Goal: Feedback & Contribution: Leave review/rating

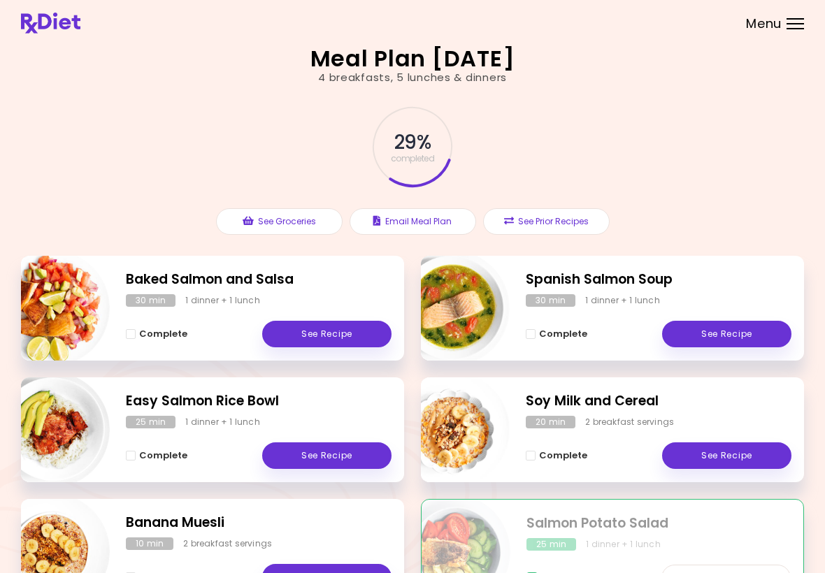
click at [823, 229] on div "Meal Plan [DATE] 4 breakfasts , 5 lunches & dinners 29 % completed See Grocerie…" at bounding box center [412, 395] width 825 height 790
click at [348, 321] on link "See Recipe" at bounding box center [326, 334] width 129 height 27
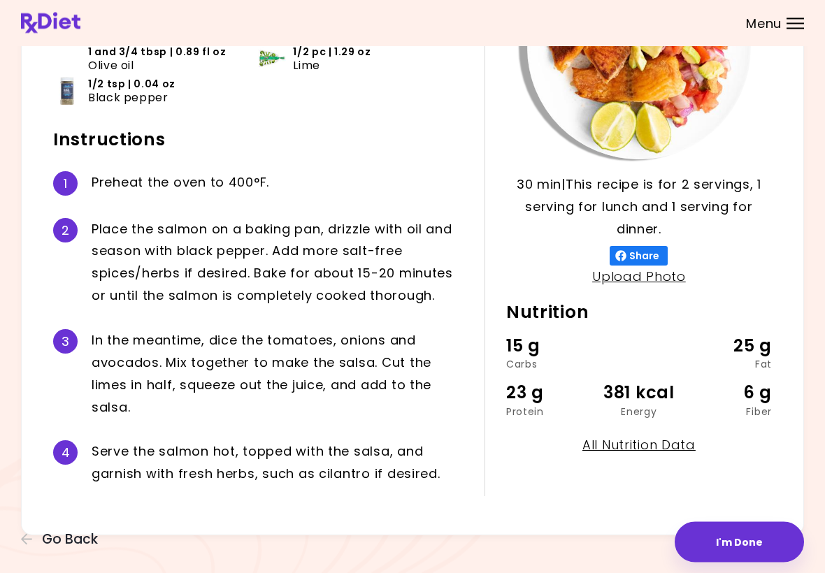
scroll to position [186, 0]
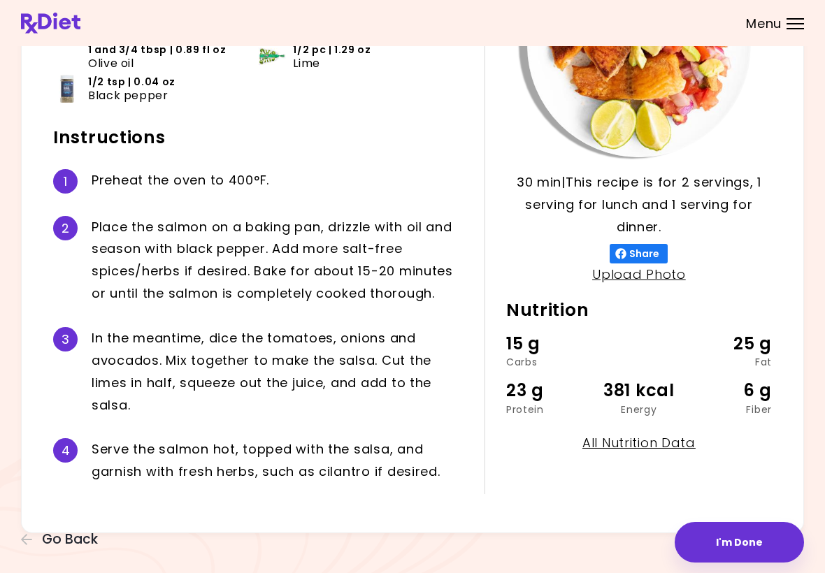
click at [741, 536] on button "I'm Done" at bounding box center [739, 542] width 129 height 41
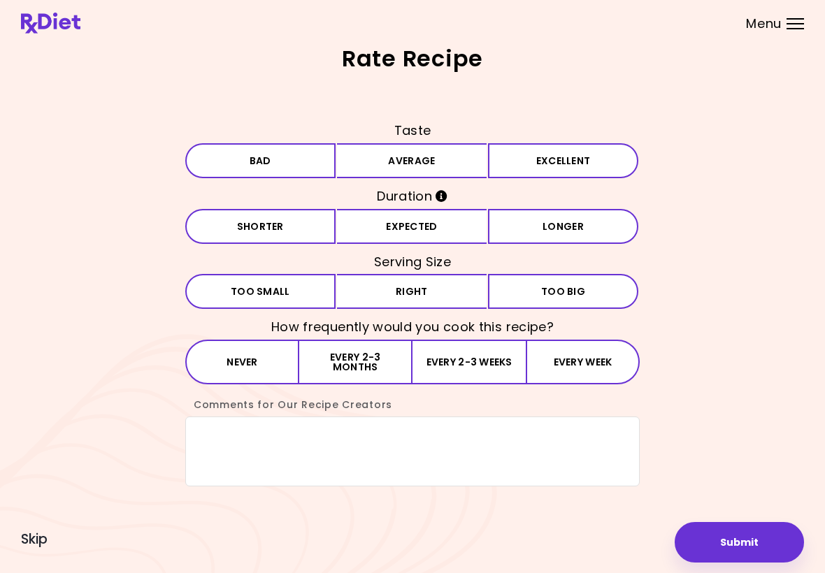
click at [436, 157] on button "Average" at bounding box center [412, 160] width 150 height 35
click at [439, 229] on button "Expected" at bounding box center [412, 226] width 150 height 35
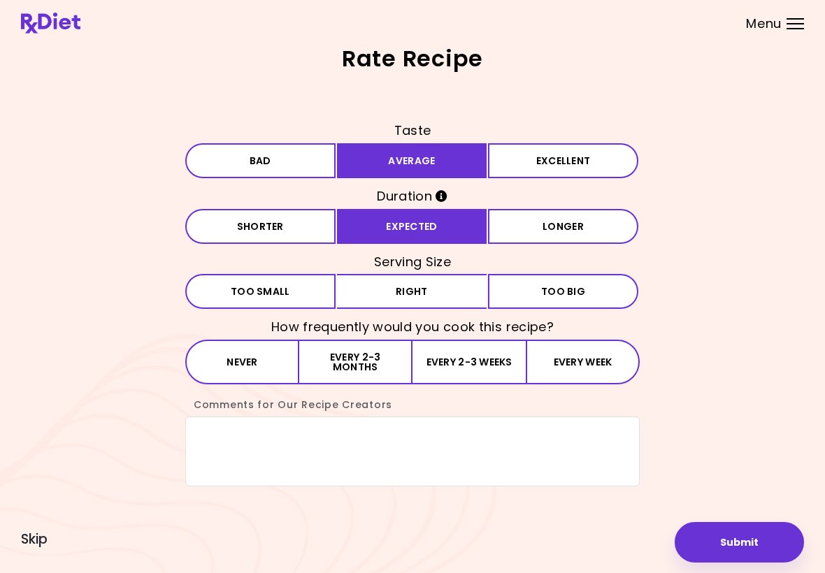
click at [467, 278] on button "Right" at bounding box center [412, 291] width 150 height 35
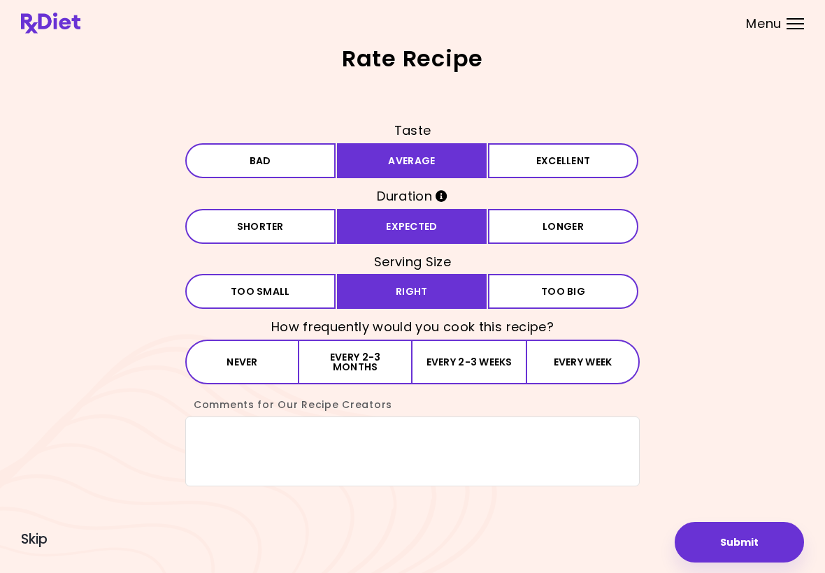
click at [480, 357] on button "Every 2-3 weeks" at bounding box center [469, 362] width 113 height 45
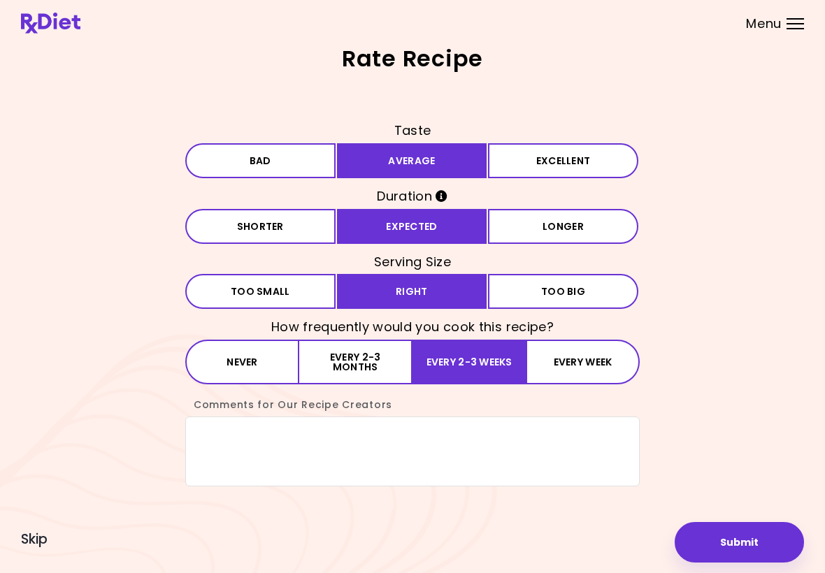
click at [742, 532] on button "Submit" at bounding box center [739, 542] width 129 height 41
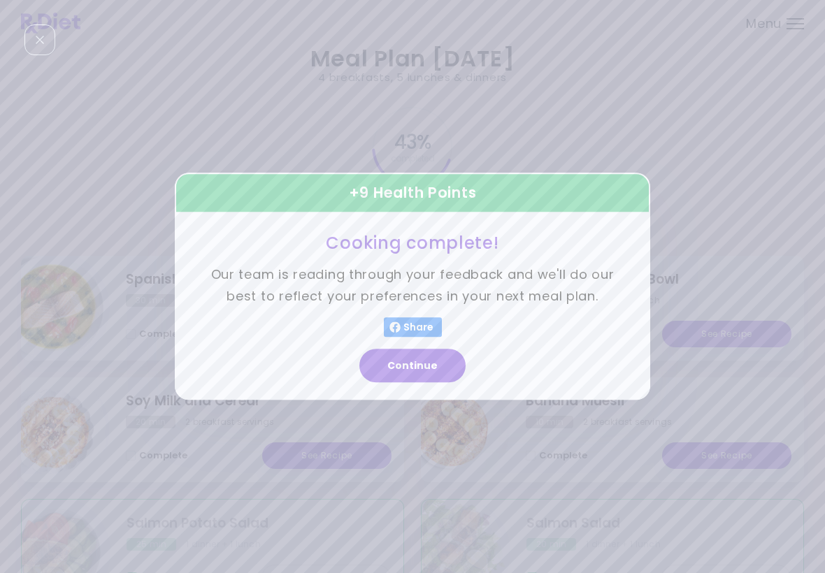
click at [414, 371] on button "Continue" at bounding box center [412, 367] width 106 height 34
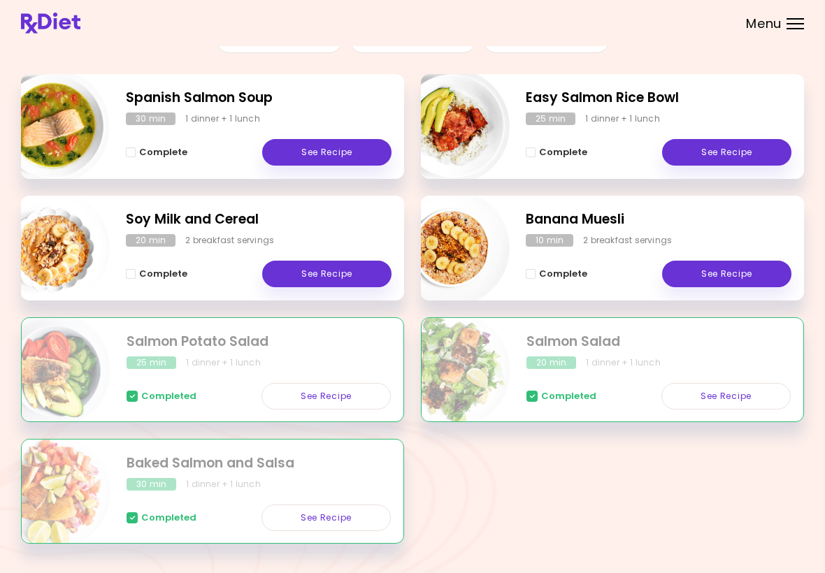
scroll to position [185, 0]
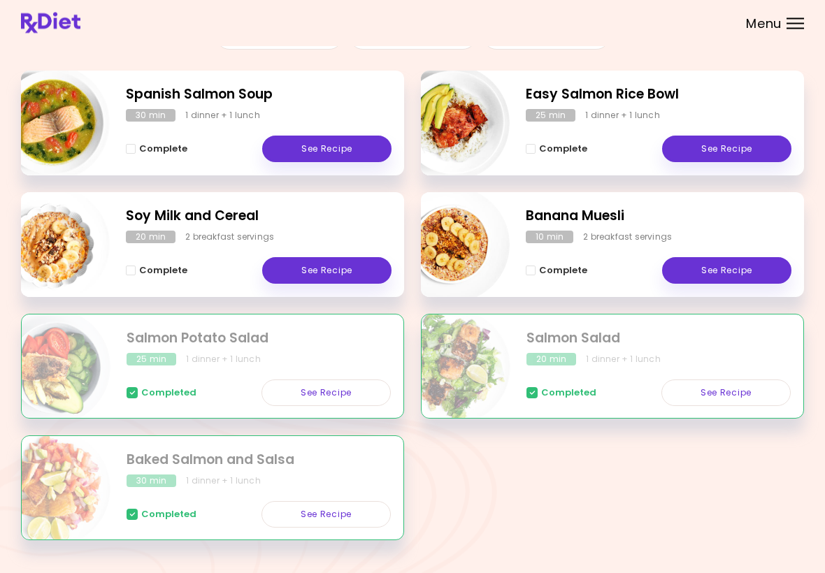
click at [738, 266] on link "See Recipe" at bounding box center [726, 271] width 129 height 27
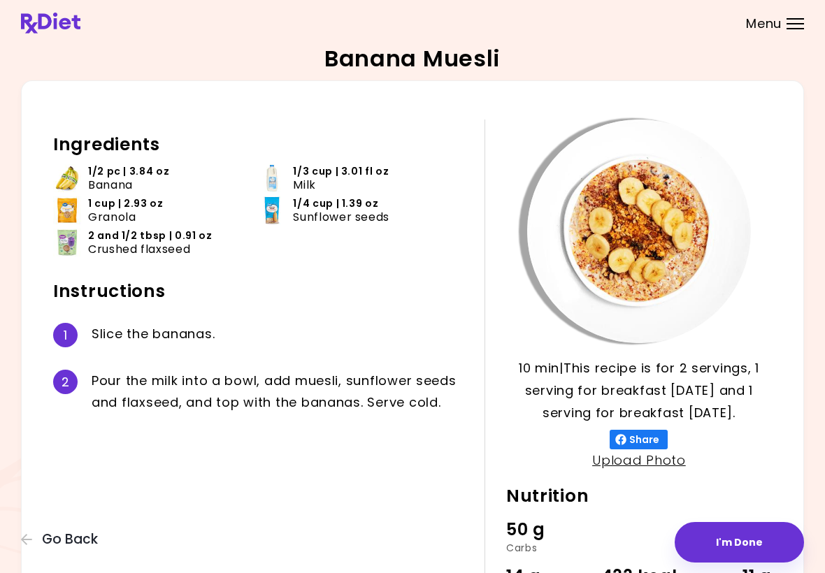
click at [750, 540] on button "I'm Done" at bounding box center [739, 542] width 129 height 41
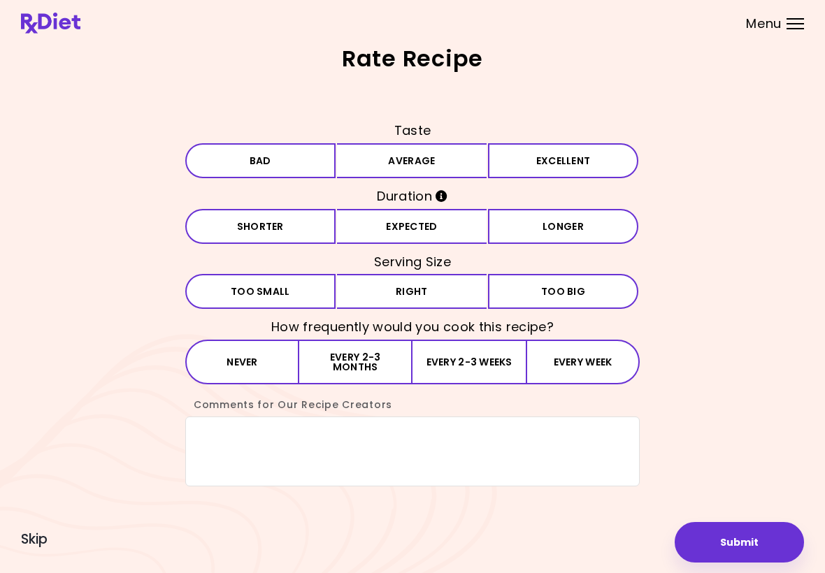
click at [571, 154] on button "Excellent" at bounding box center [563, 160] width 150 height 35
click at [416, 222] on button "Expected" at bounding box center [412, 226] width 150 height 35
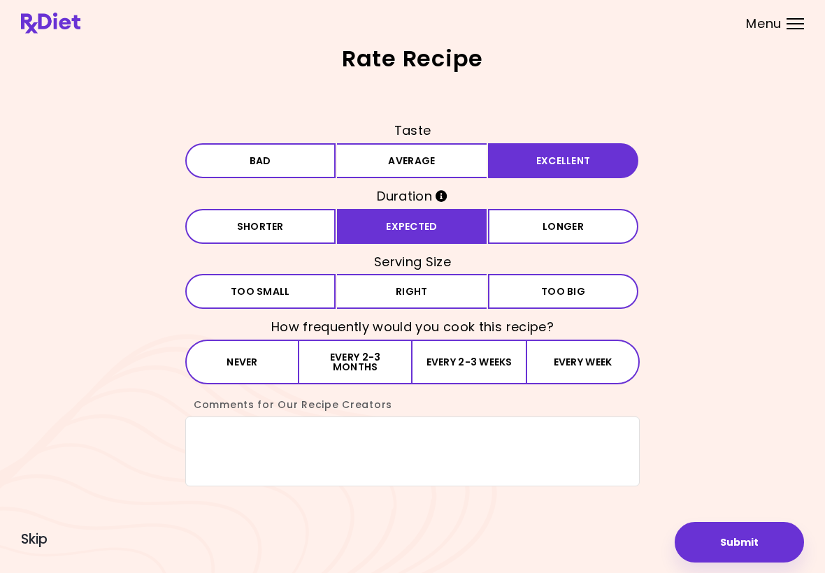
click at [460, 288] on button "Right" at bounding box center [412, 291] width 150 height 35
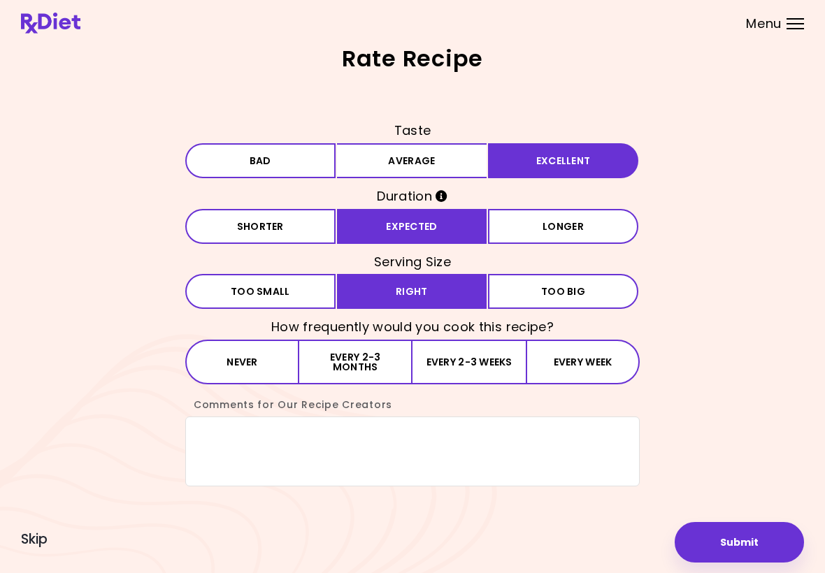
click at [581, 359] on button "Every week" at bounding box center [583, 362] width 114 height 45
click at [744, 535] on button "Submit" at bounding box center [739, 542] width 129 height 41
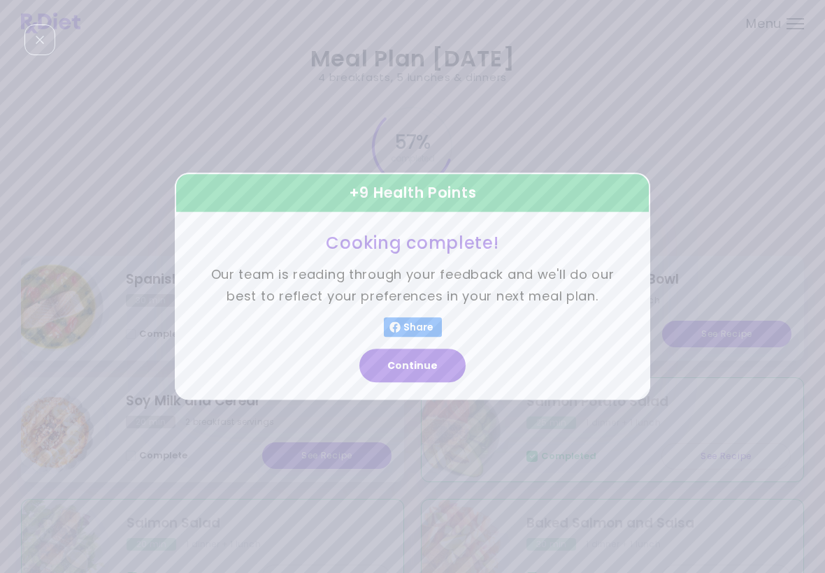
click at [415, 364] on button "Continue" at bounding box center [412, 367] width 106 height 34
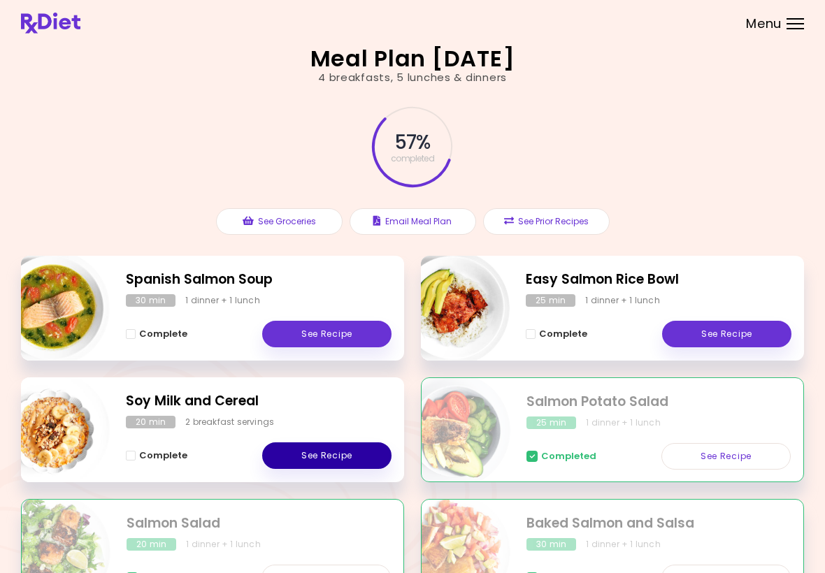
click at [333, 446] on link "See Recipe" at bounding box center [326, 456] width 129 height 27
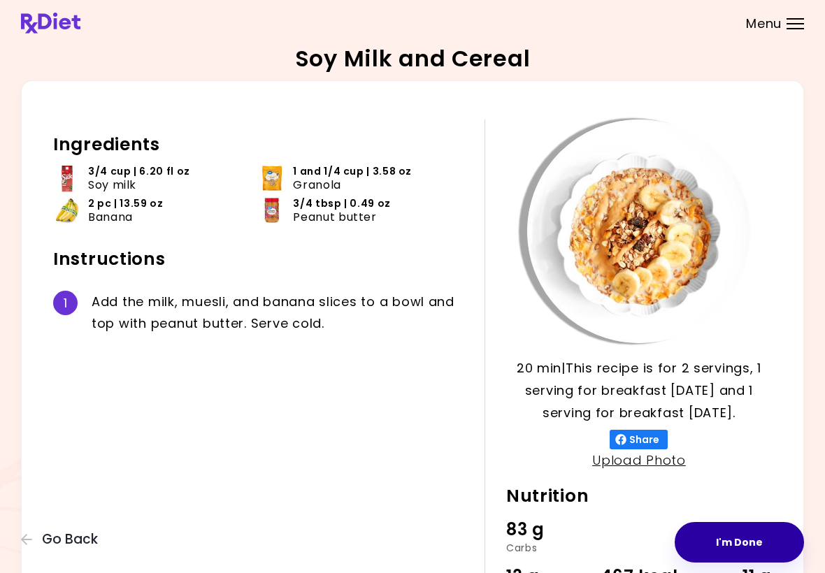
click at [752, 539] on button "I'm Done" at bounding box center [739, 542] width 129 height 41
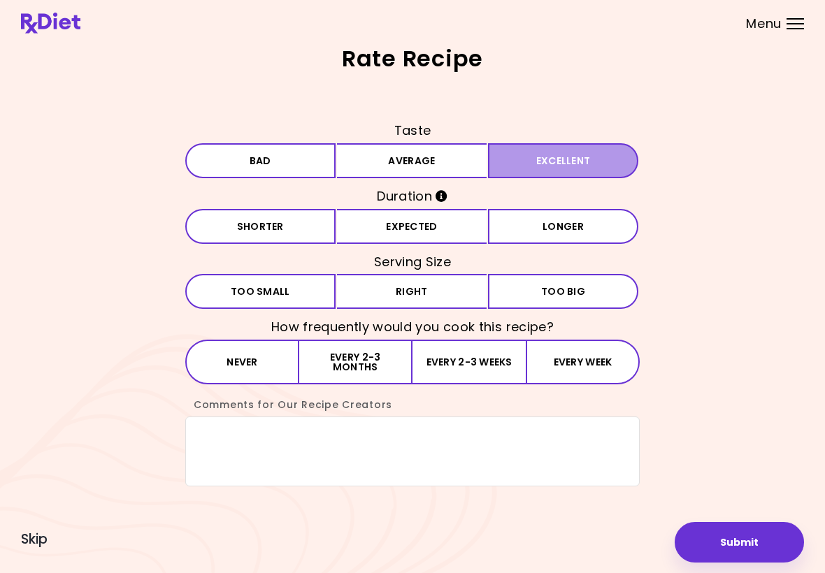
click at [568, 159] on button "Excellent" at bounding box center [563, 160] width 150 height 35
click at [433, 236] on button "Expected" at bounding box center [412, 226] width 150 height 35
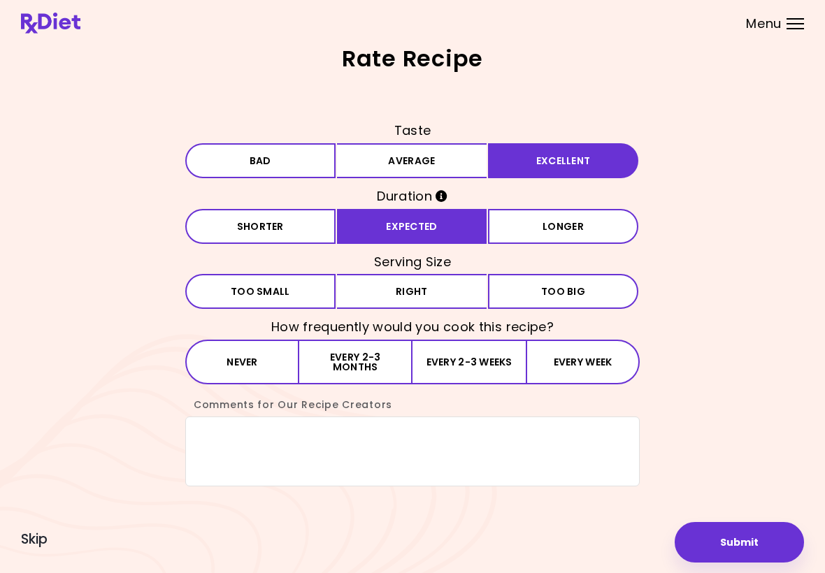
click at [415, 285] on button "Right" at bounding box center [412, 291] width 150 height 35
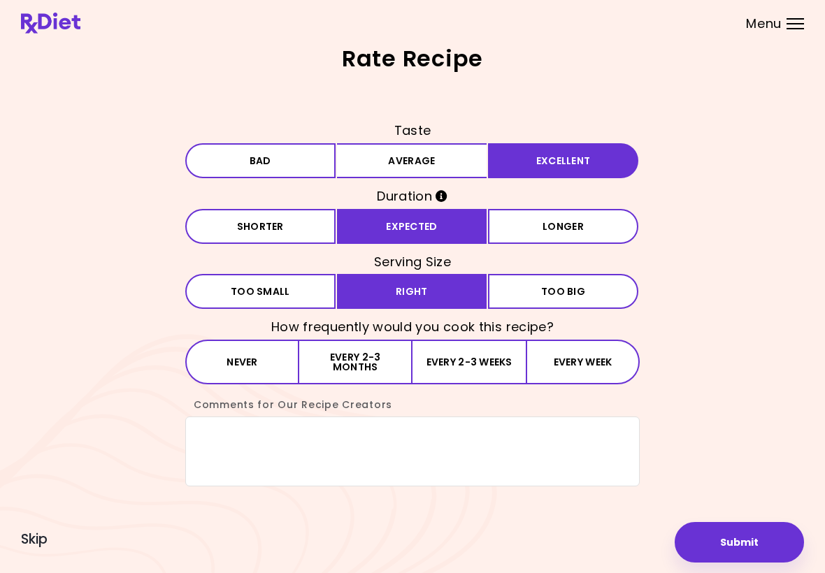
click at [597, 369] on button "Every week" at bounding box center [583, 362] width 114 height 45
click at [741, 543] on button "Submit" at bounding box center [739, 542] width 129 height 41
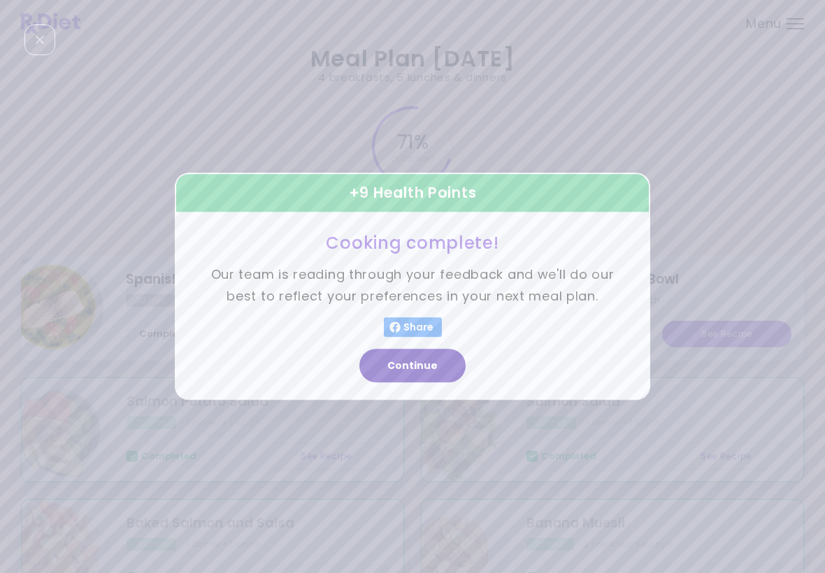
click at [425, 362] on button "Continue" at bounding box center [412, 367] width 106 height 34
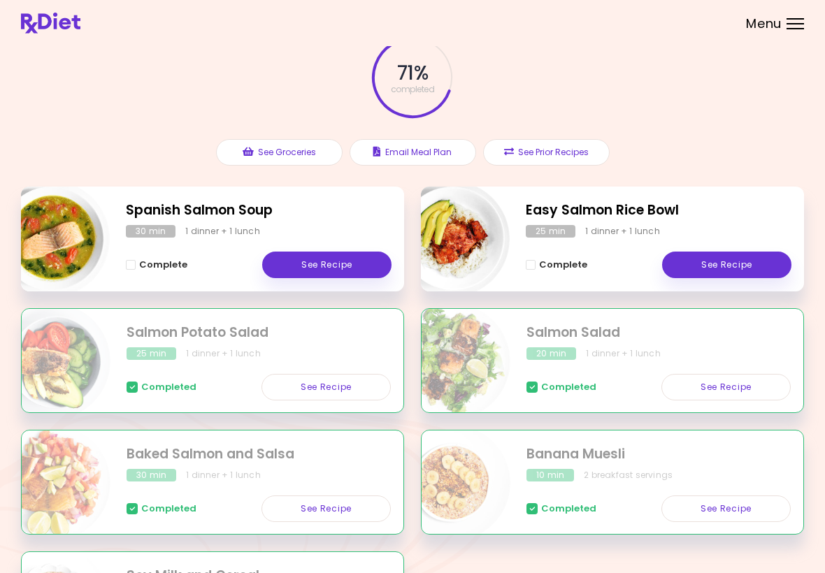
scroll to position [62, 0]
